Goal: Find specific page/section: Find specific page/section

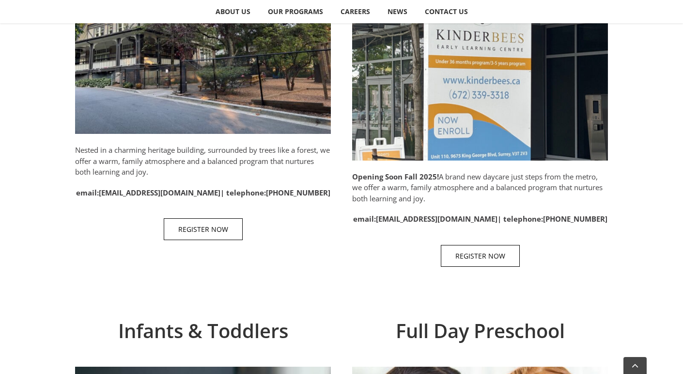
scroll to position [584, 0]
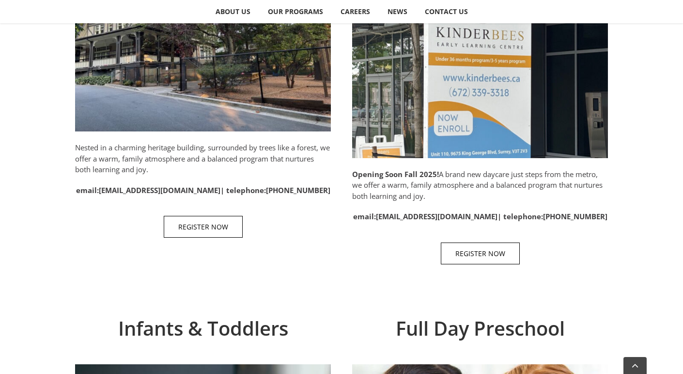
click at [390, 169] on p "Opening Soon Fall 2025! A brand new daycare just steps from the metro, we offer…" at bounding box center [480, 185] width 256 height 33
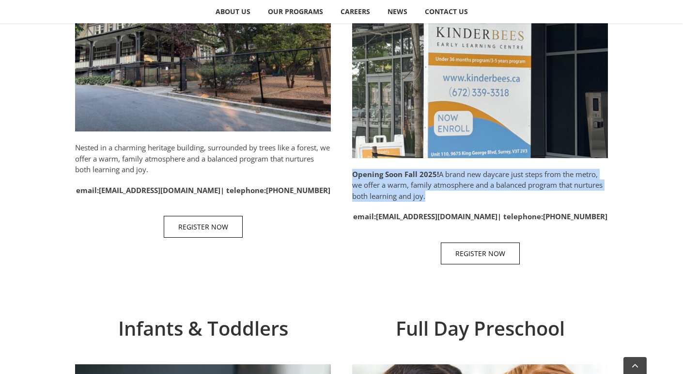
click at [556, 237] on div "Surrey Opening Soon Fall 2025! A brand new daycare just steps from the metro, w…" at bounding box center [480, 76] width 256 height 395
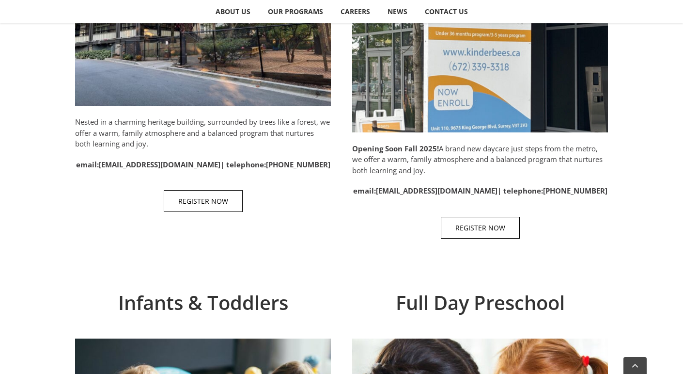
scroll to position [607, 0]
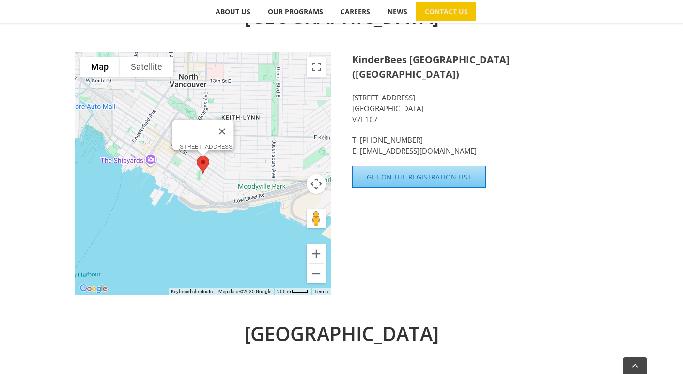
scroll to position [354, 0]
